Goal: Task Accomplishment & Management: Complete application form

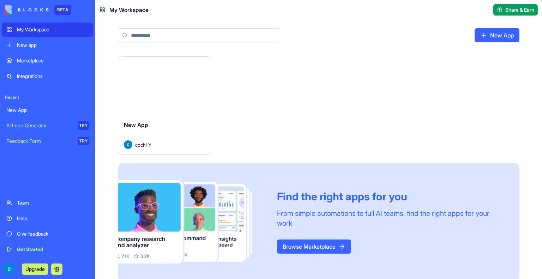
click at [41, 111] on div "New App" at bounding box center [47, 110] width 83 height 7
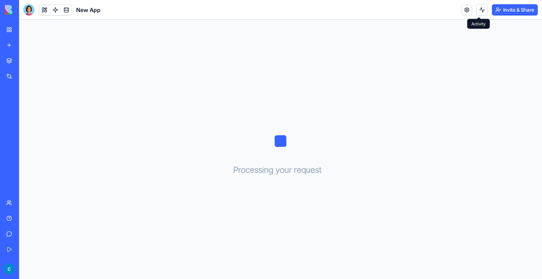
click at [477, 10] on button at bounding box center [482, 9] width 11 height 11
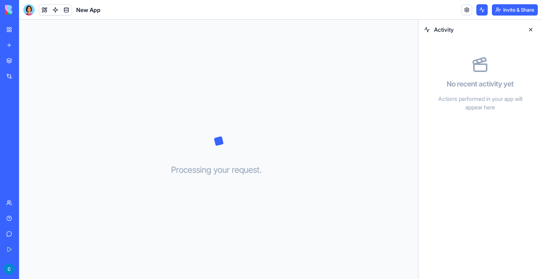
click at [477, 11] on button at bounding box center [482, 9] width 11 height 11
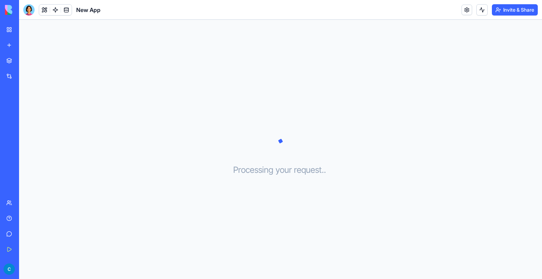
click at [470, 9] on div "Invite & Share" at bounding box center [500, 9] width 76 height 11
click at [466, 10] on link at bounding box center [467, 10] width 11 height 11
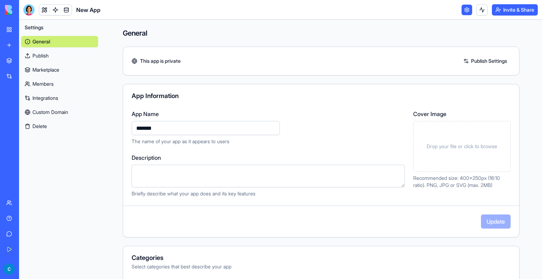
click at [466, 10] on link at bounding box center [467, 10] width 11 height 11
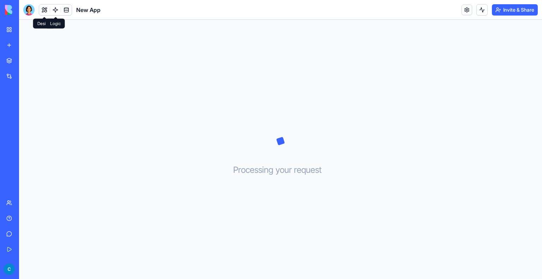
click at [56, 10] on link at bounding box center [55, 10] width 11 height 11
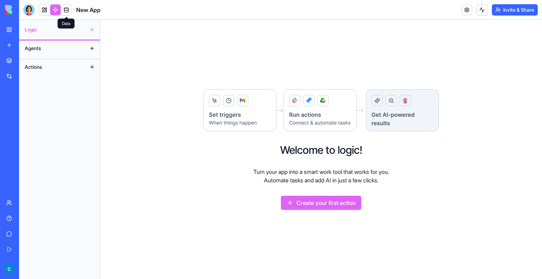
click at [67, 10] on link at bounding box center [66, 10] width 11 height 11
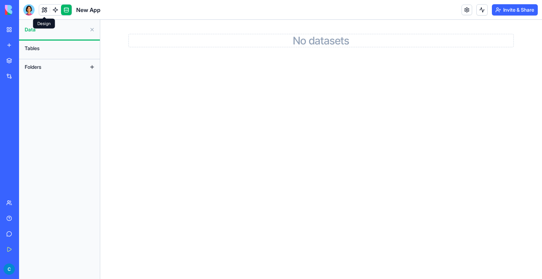
click at [45, 12] on link at bounding box center [44, 10] width 11 height 11
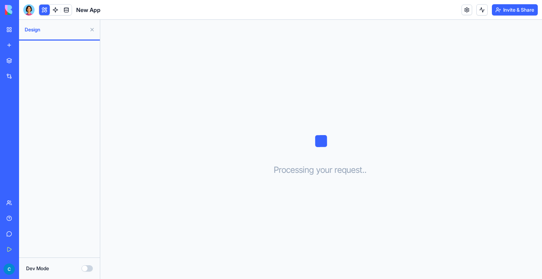
click at [26, 111] on div "New App" at bounding box center [16, 110] width 20 height 7
click at [30, 49] on link "New app" at bounding box center [16, 45] width 28 height 14
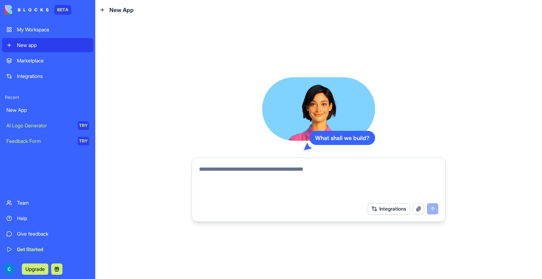
click at [257, 180] on textarea at bounding box center [318, 182] width 239 height 34
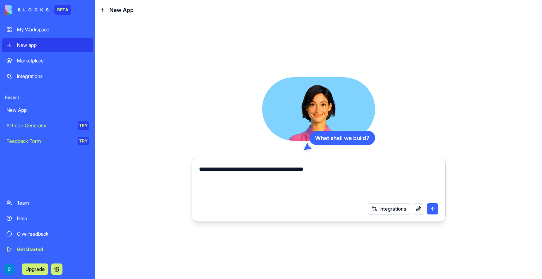
drag, startPoint x: 222, startPoint y: 167, endPoint x: 250, endPoint y: 168, distance: 27.6
click at [250, 168] on textarea "**********" at bounding box center [318, 182] width 239 height 34
click at [243, 187] on textarea "**********" at bounding box center [318, 182] width 239 height 34
type textarea "**********"
click at [379, 206] on button "Integrations" at bounding box center [389, 208] width 42 height 11
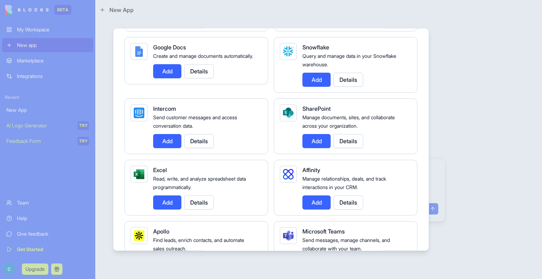
scroll to position [631, 0]
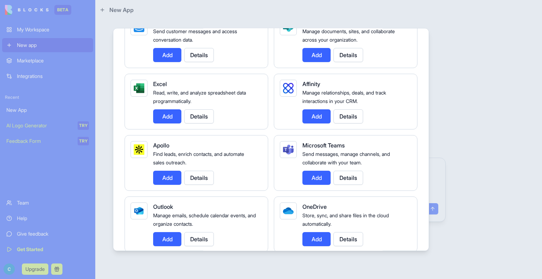
click at [168, 116] on button "Add" at bounding box center [167, 116] width 28 height 14
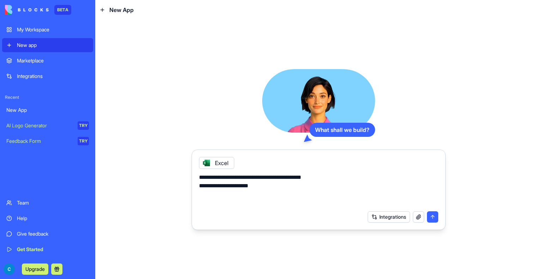
click at [386, 215] on button "Integrations" at bounding box center [389, 217] width 42 height 11
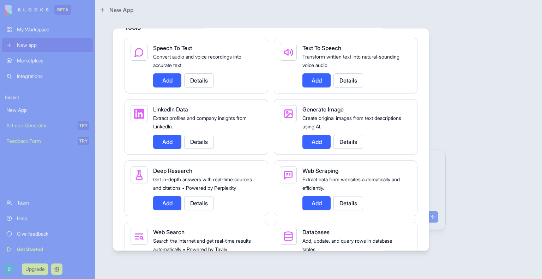
scroll to position [1039, 0]
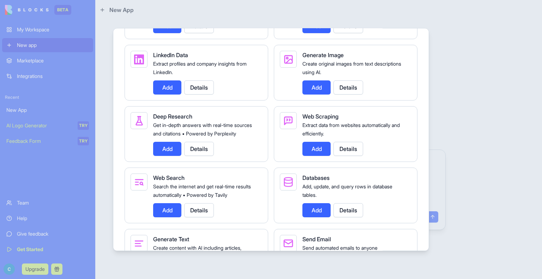
click at [325, 149] on button "Add" at bounding box center [317, 149] width 28 height 14
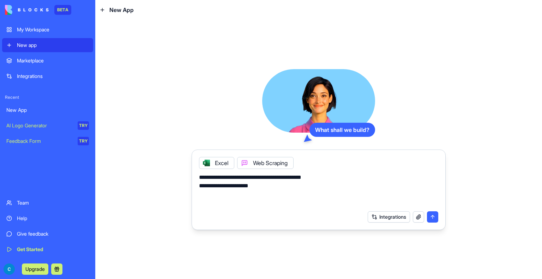
click at [393, 218] on button "Integrations" at bounding box center [389, 217] width 42 height 11
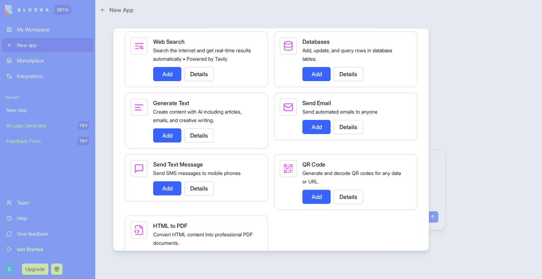
scroll to position [1212, 0]
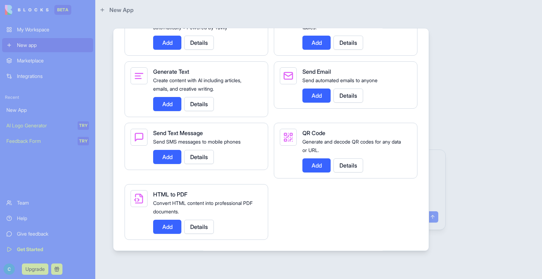
click at [436, 145] on div at bounding box center [271, 139] width 542 height 279
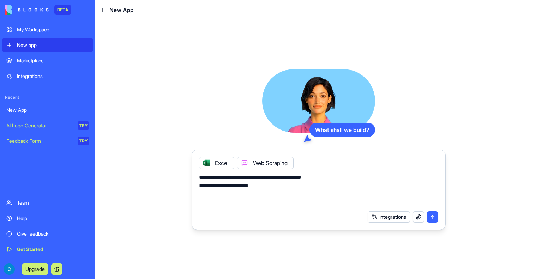
click at [417, 216] on button "button" at bounding box center [418, 217] width 11 height 11
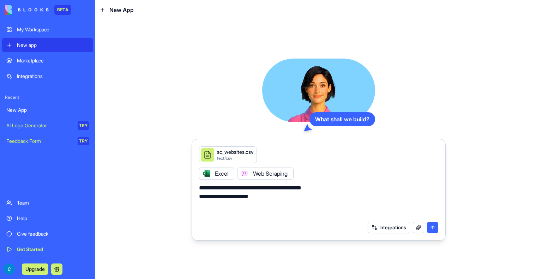
click at [431, 230] on button "submit" at bounding box center [432, 227] width 11 height 11
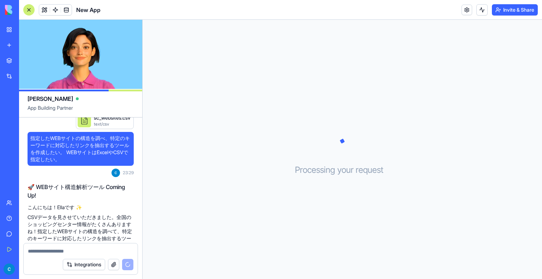
scroll to position [150, 0]
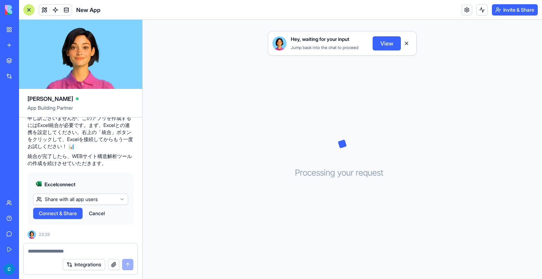
click at [103, 200] on html "BETA My Workspace New app Marketplace Integrations Recent New App New App AI Lo…" at bounding box center [271, 139] width 542 height 279
click at [58, 212] on span "Connect" at bounding box center [48, 213] width 19 height 7
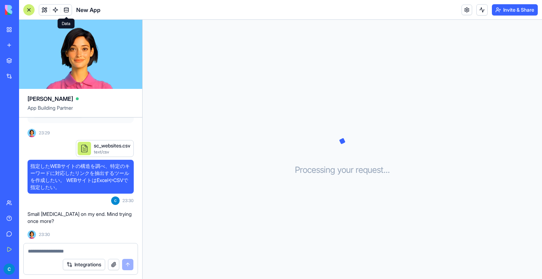
click at [75, 249] on textarea at bounding box center [81, 251] width 106 height 7
type textarea "**********"
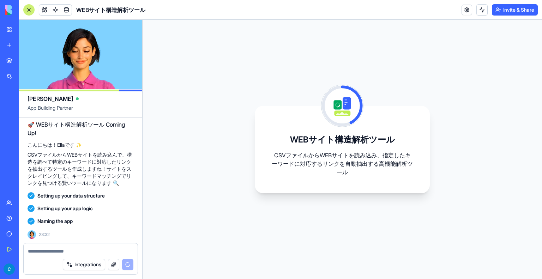
scroll to position [494, 0]
